Goal: Transaction & Acquisition: Purchase product/service

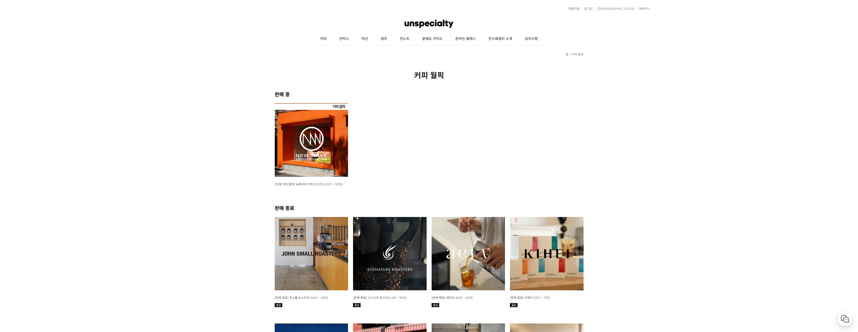
click at [340, 136] on img at bounding box center [312, 140] width 74 height 74
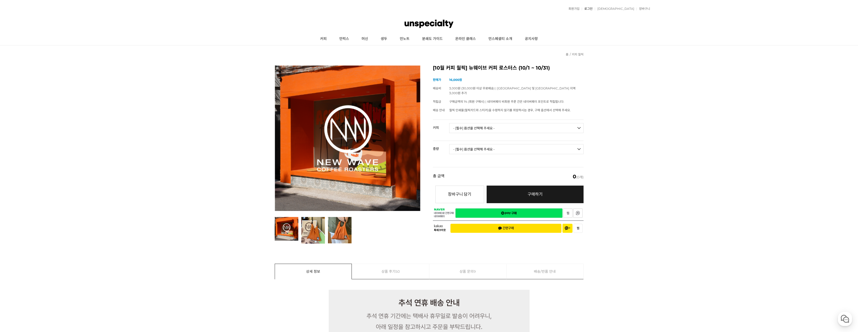
click at [593, 9] on link "로그인" at bounding box center [587, 8] width 11 height 3
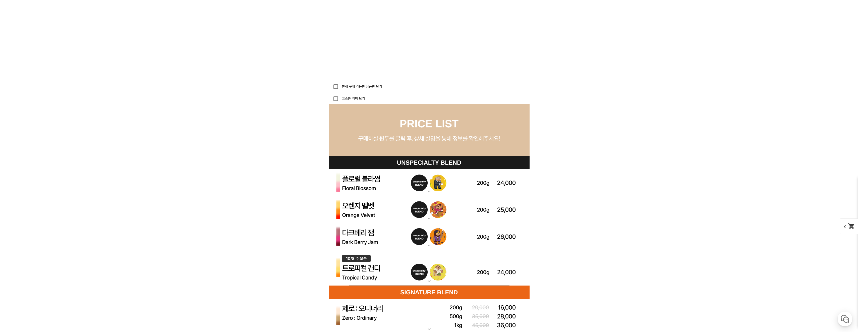
scroll to position [1482, 0]
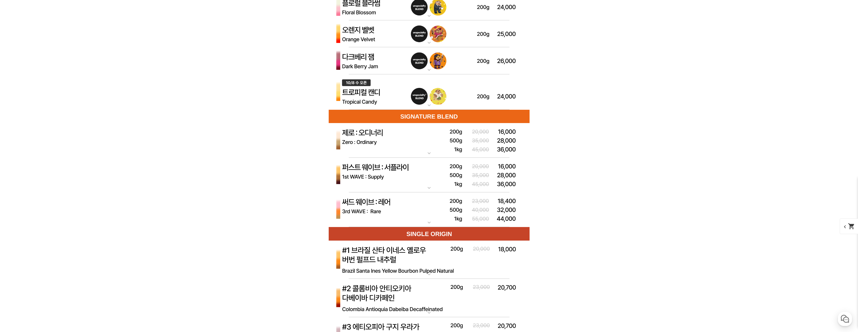
click at [497, 96] on img at bounding box center [429, 92] width 201 height 36
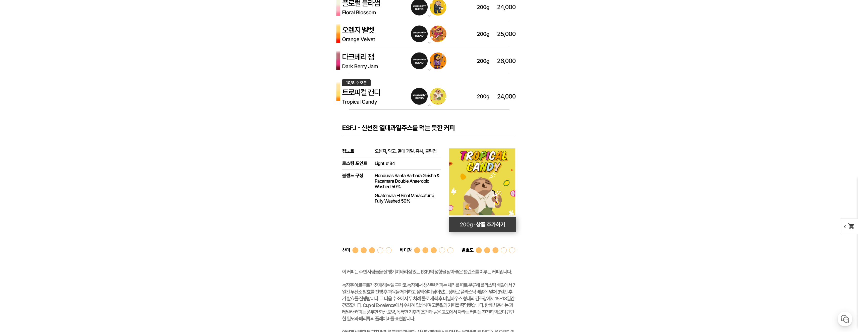
click at [470, 223] on rect at bounding box center [482, 224] width 67 height 15
select select "[10.8 오픈] 트로피컬 캔디 (언스페셜티 블렌드)"
select select "200g"
click at [436, 91] on img at bounding box center [429, 92] width 201 height 36
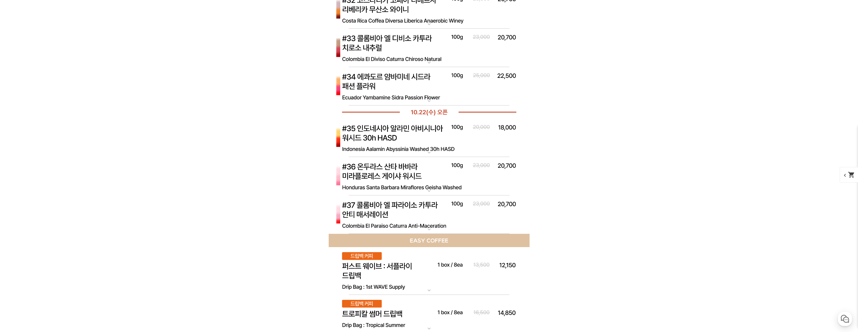
scroll to position [2738, 0]
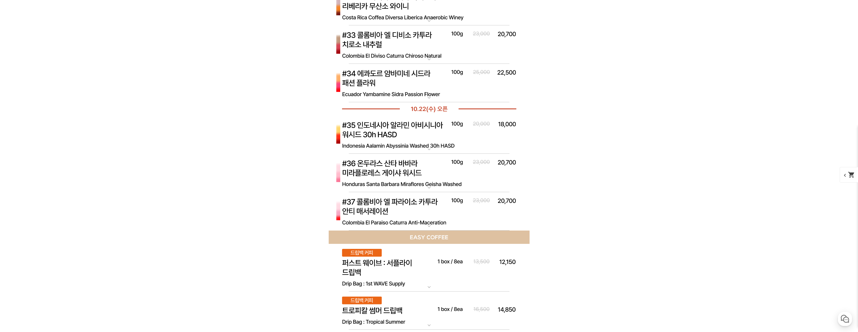
click at [841, 177] on span "chevron_left shopping_cart" at bounding box center [853, 175] width 26 height 16
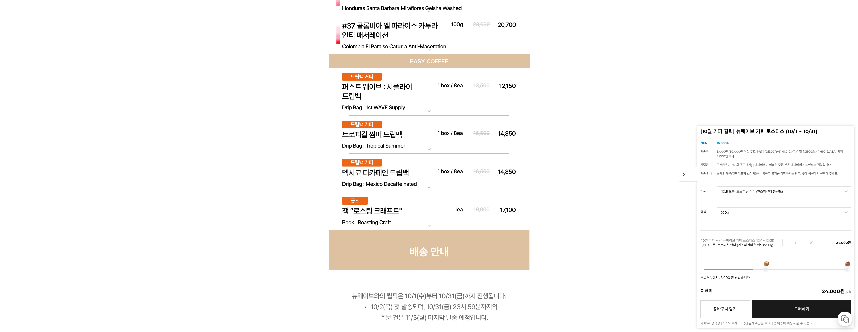
scroll to position [2914, 0]
click at [415, 213] on img at bounding box center [429, 211] width 201 height 38
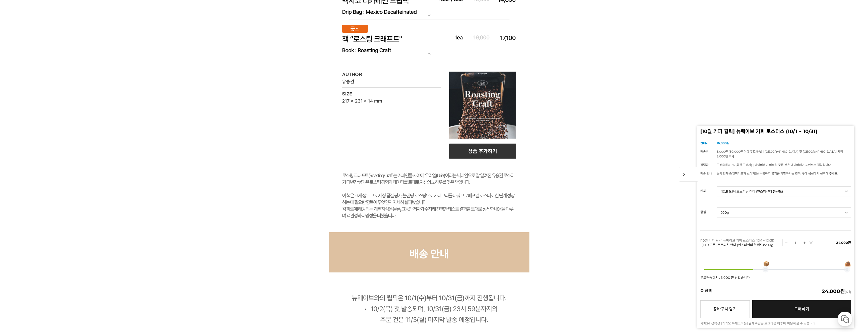
scroll to position [3089, 0]
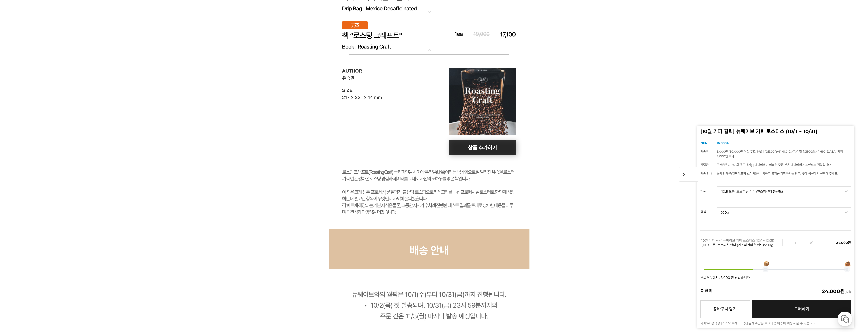
click at [491, 150] on rect at bounding box center [482, 147] width 67 height 15
select select "책 '로스팅 크래프트'"
select select "해당없음"
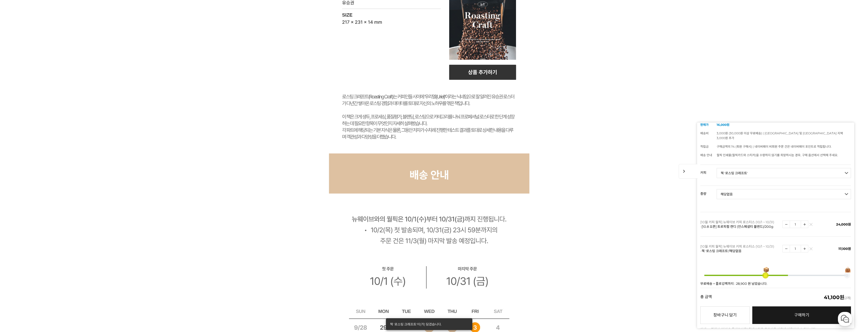
scroll to position [16, 0]
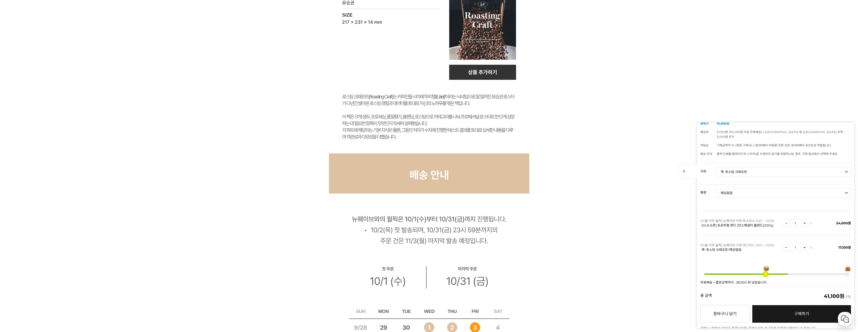
click at [776, 309] on link "구매하기 예약주문 REGULAR DELIVERY" at bounding box center [802, 314] width 99 height 18
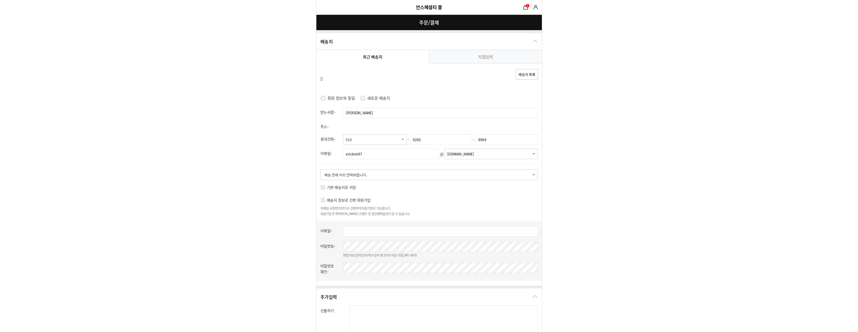
select select "card_12"
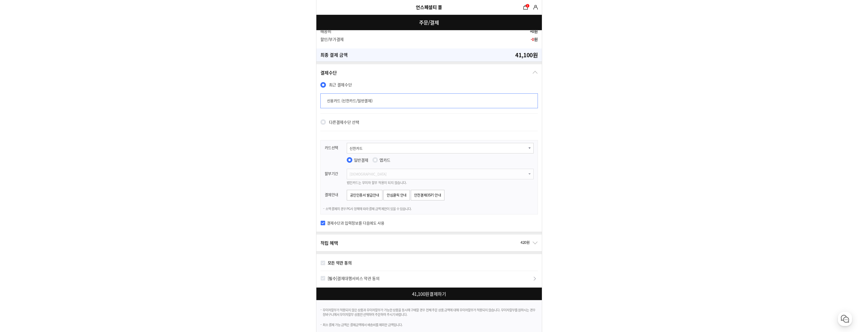
scroll to position [305, 0]
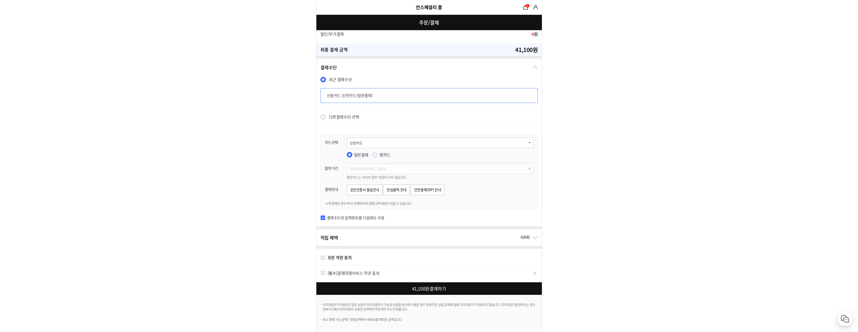
click at [322, 257] on input "모든 약관 동의" at bounding box center [322, 257] width 5 height 5
checkbox input "true"
click at [356, 291] on div at bounding box center [430, 288] width 228 height 13
checkbox input "true"
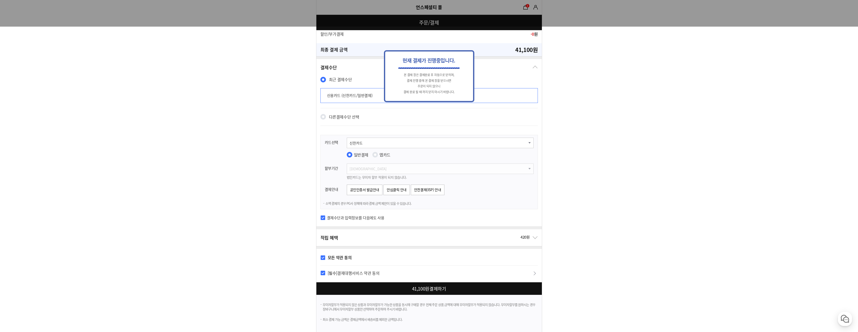
scroll to position [0, 0]
